Goal: Find specific page/section

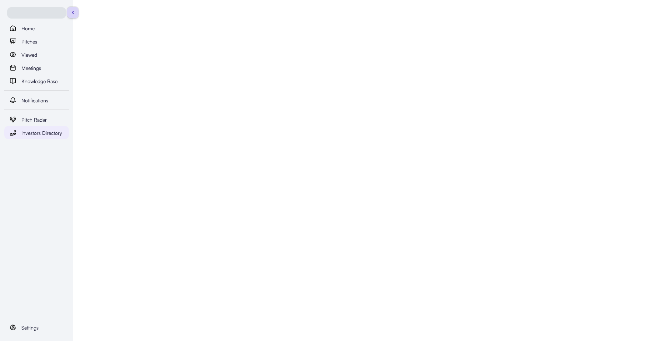
click at [47, 131] on span "Investors Directory" at bounding box center [41, 133] width 41 height 8
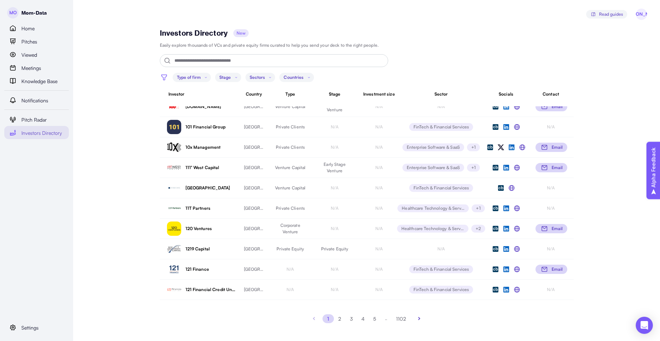
scroll to position [113, 0]
